Goal: Navigation & Orientation: Find specific page/section

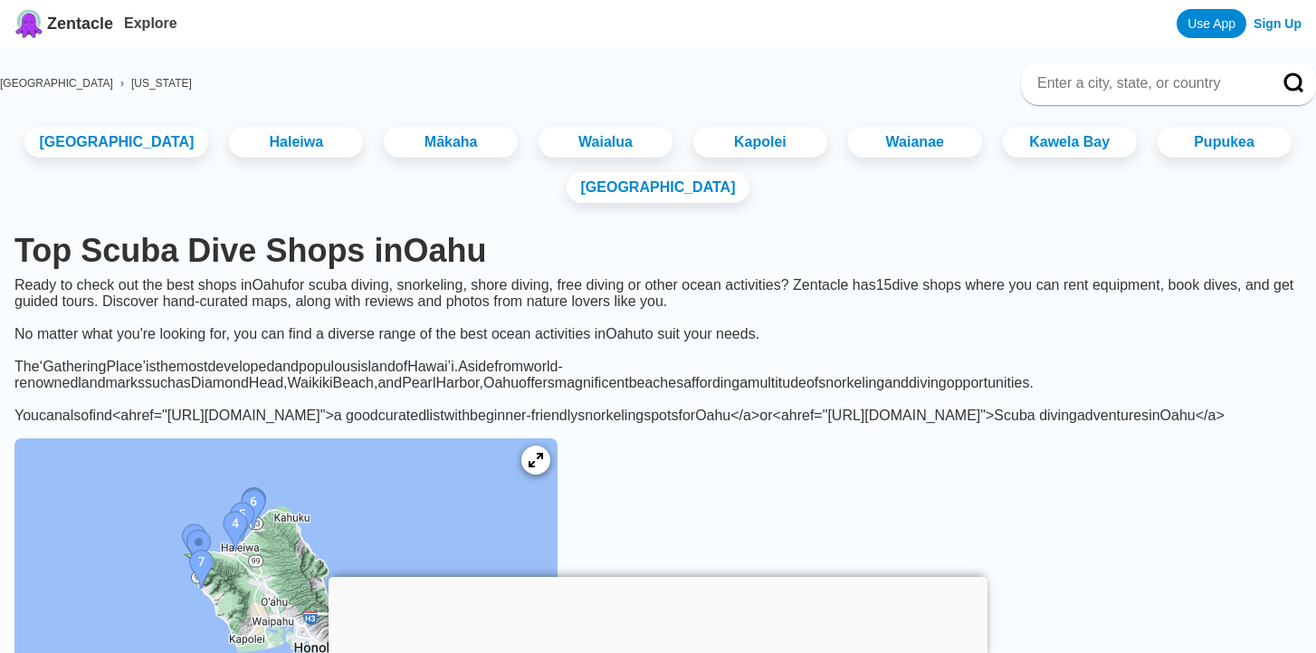
scroll to position [34, 0]
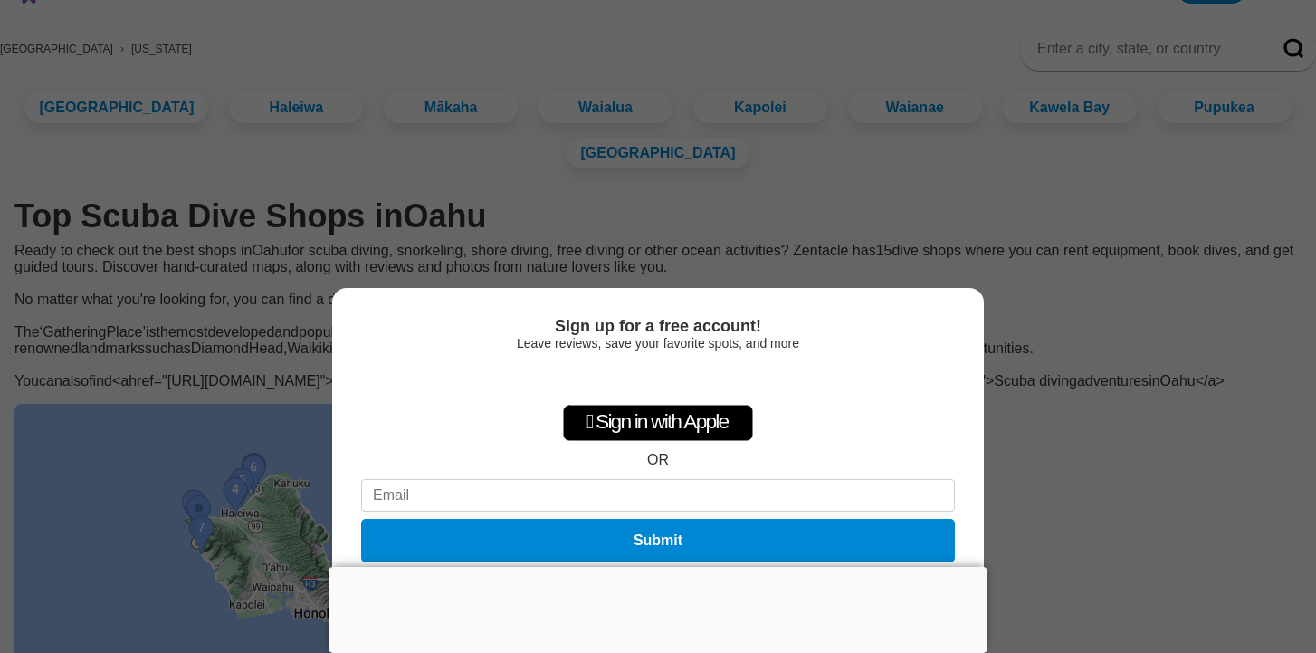
click at [1052, 341] on div "Sign up for a free account! Leave reviews, save your favorite spots, and more …" at bounding box center [658, 326] width 1316 height 653
click at [635, 457] on div " Sign in with Apple OR Submit" at bounding box center [658, 465] width 594 height 208
click at [1114, 321] on div "Sign up for a free account! Leave reviews, save your favorite spots, and more …" at bounding box center [658, 326] width 1316 height 653
click at [772, 531] on button "Submit" at bounding box center [658, 541] width 606 height 44
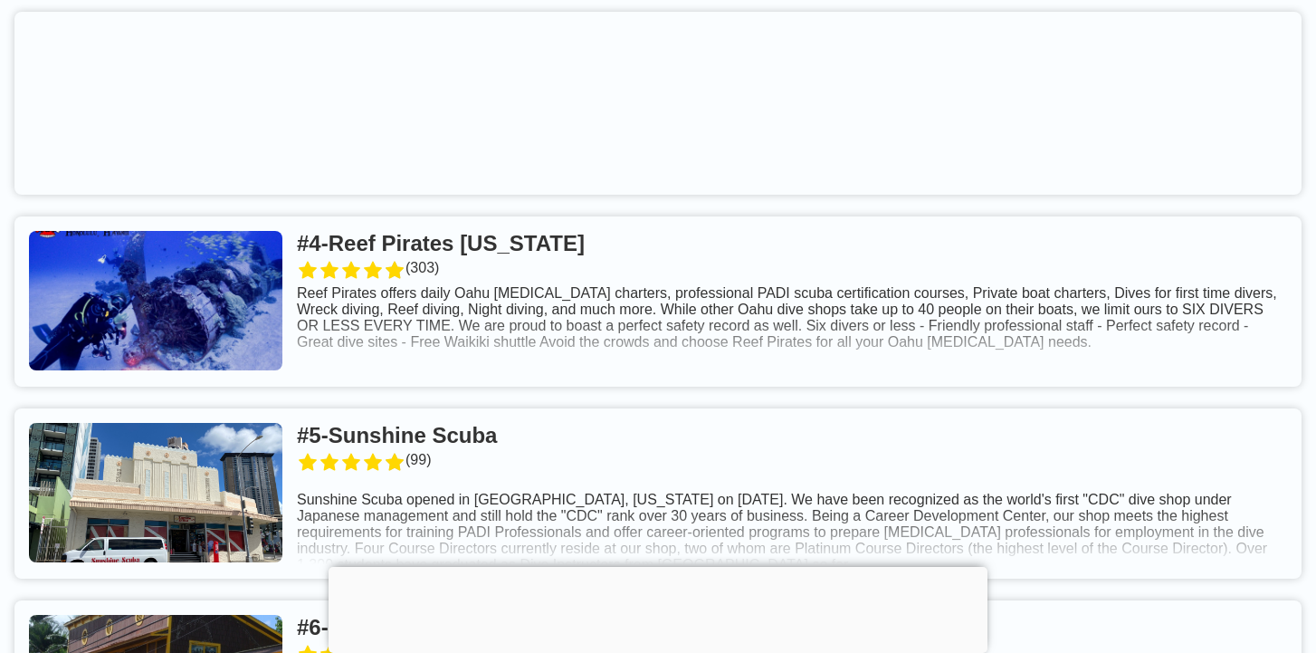
scroll to position [1541, 0]
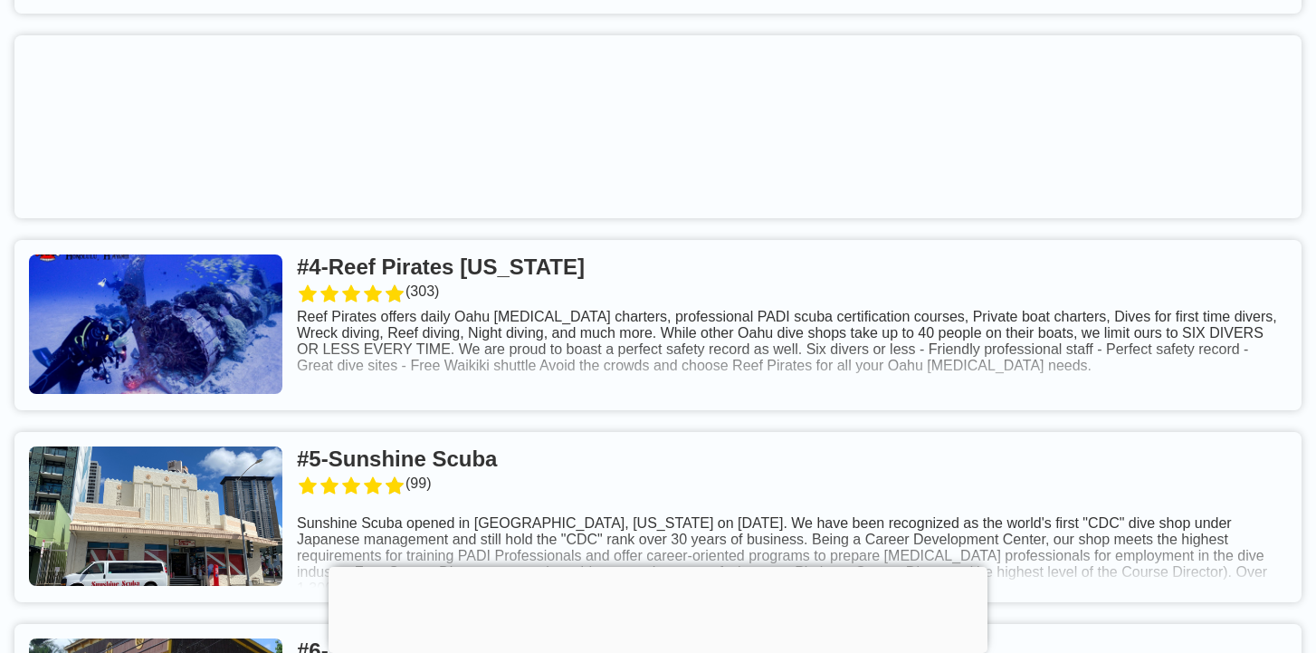
click at [510, 352] on link at bounding box center [657, 325] width 1287 height 170
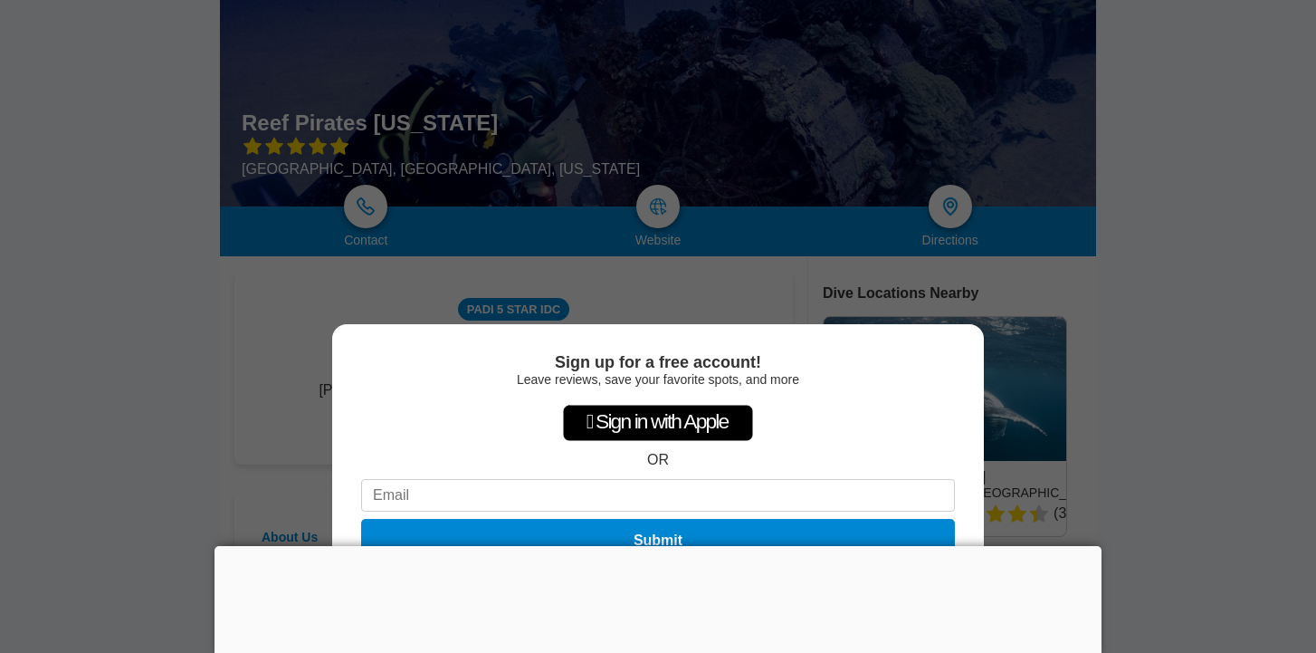
scroll to position [141, 0]
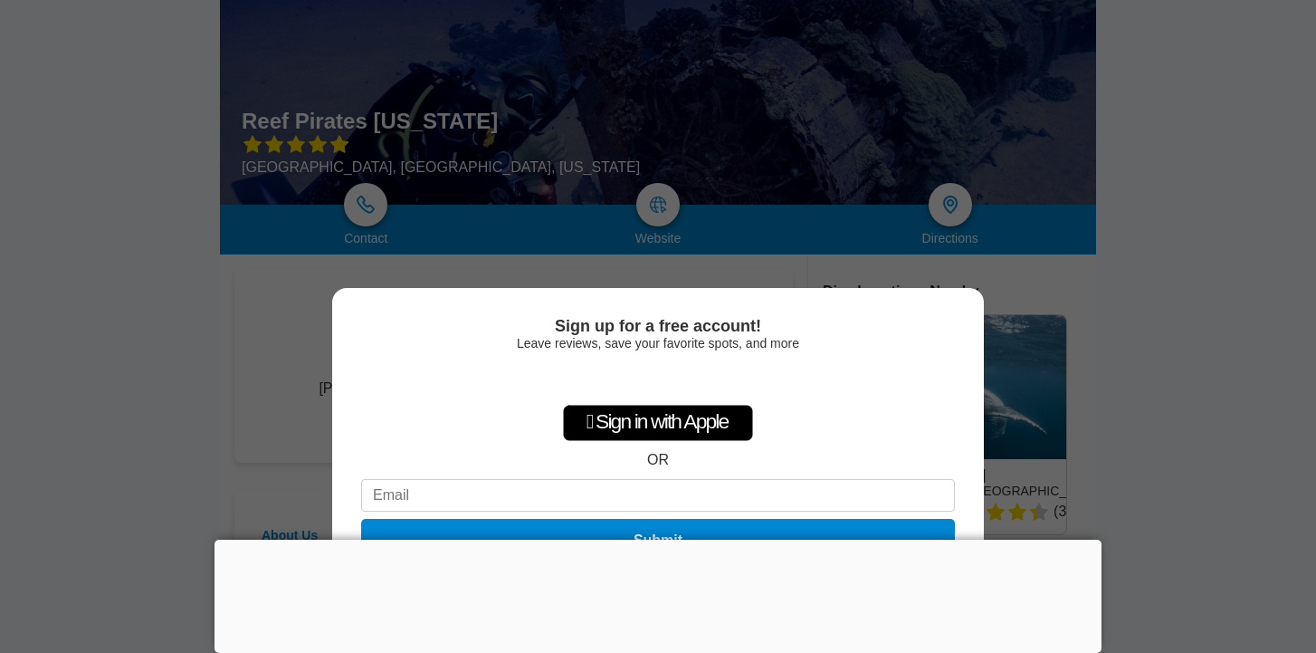
click at [665, 225] on div "Sign up for a free account! Leave reviews, save your favorite spots, and more …" at bounding box center [658, 326] width 1316 height 653
click at [248, 356] on div "Sign up for a free account! Leave reviews, save your favorite spots, and more …" at bounding box center [658, 326] width 1316 height 653
